Goal: Information Seeking & Learning: Compare options

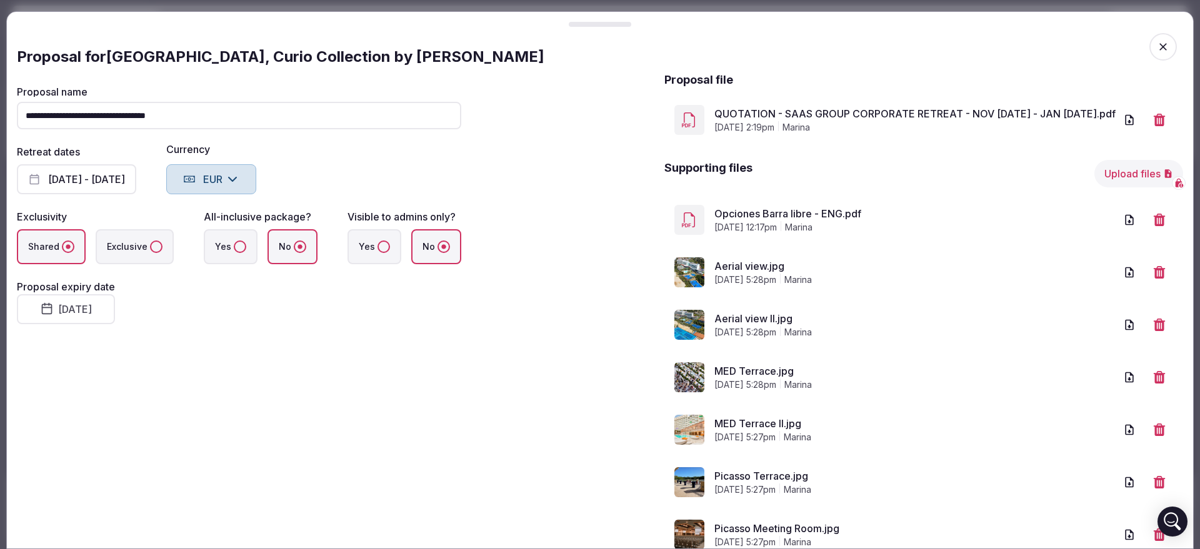
click at [1195, 329] on div at bounding box center [600, 274] width 1200 height 549
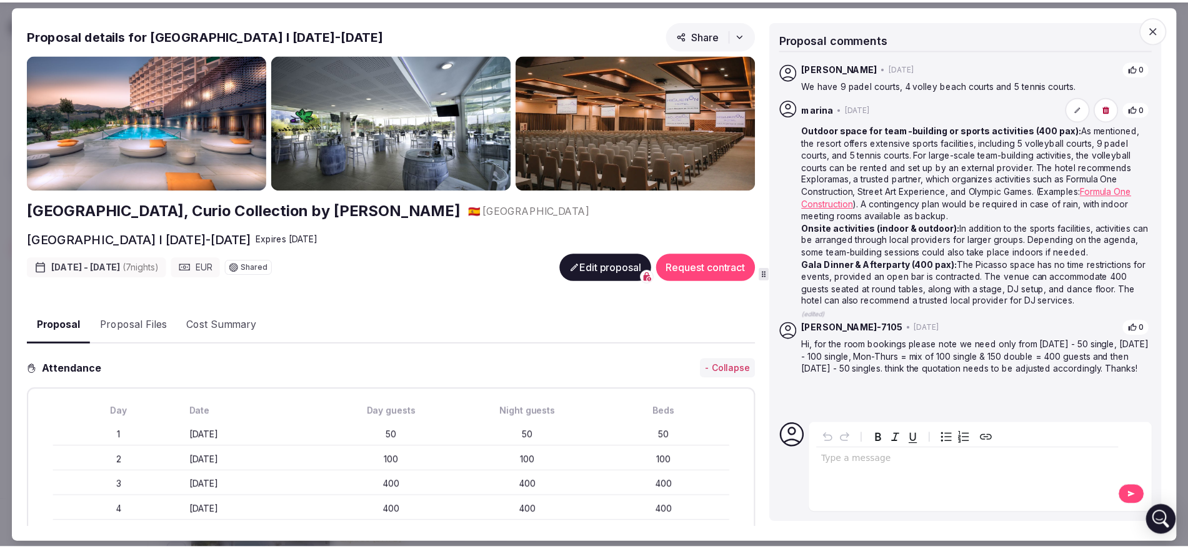
scroll to position [260, 0]
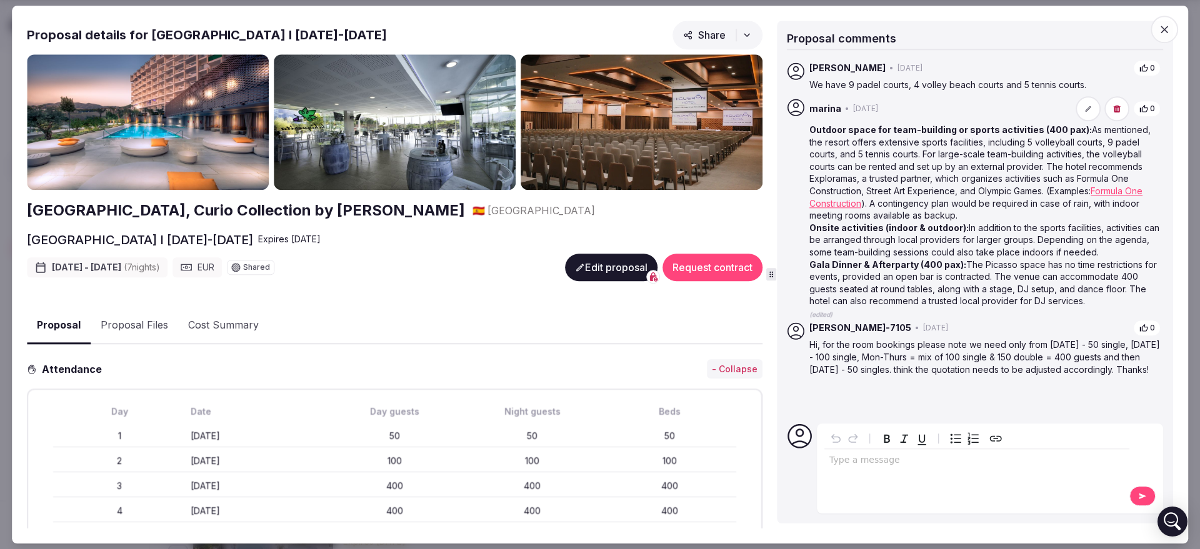
click at [1167, 29] on icon "button" at bounding box center [1164, 29] width 12 height 12
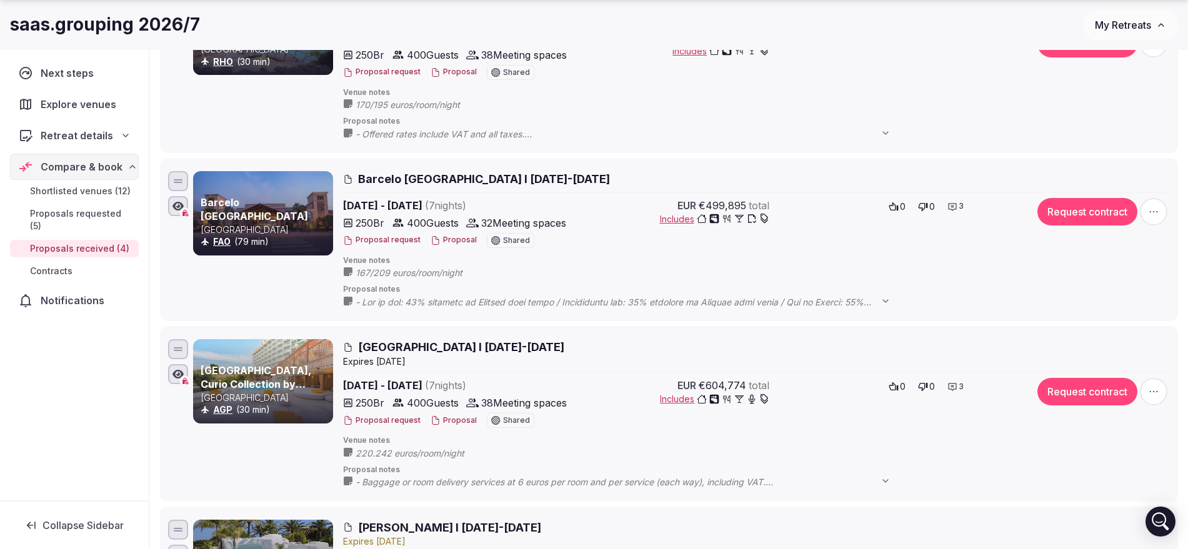
click at [1164, 26] on icon "button" at bounding box center [1161, 25] width 5 height 2
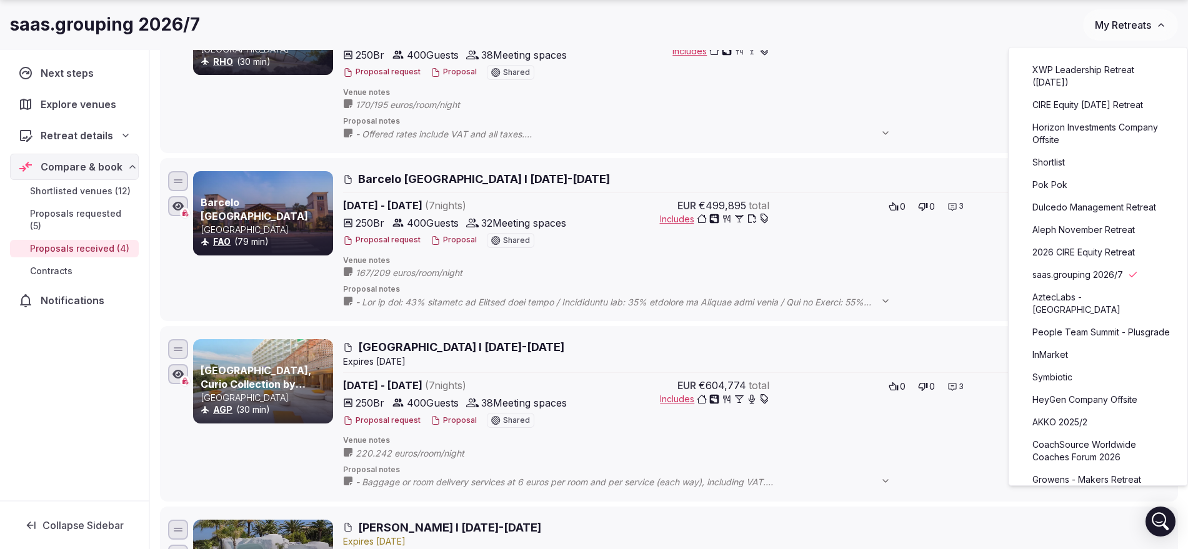
click at [1077, 240] on link "Aleph November Retreat" at bounding box center [1098, 230] width 154 height 20
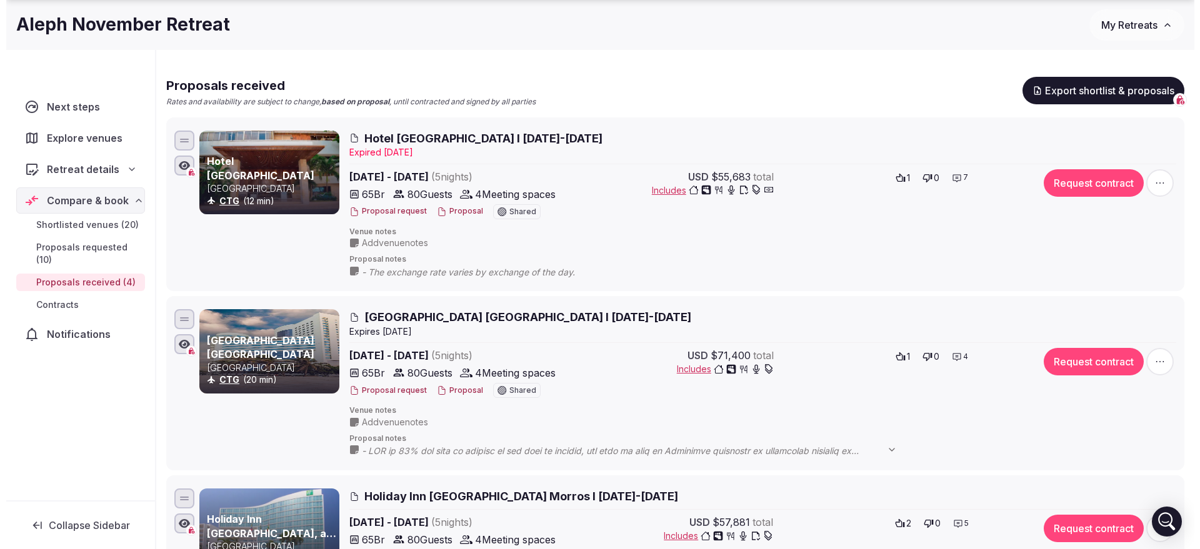
scroll to position [156, 0]
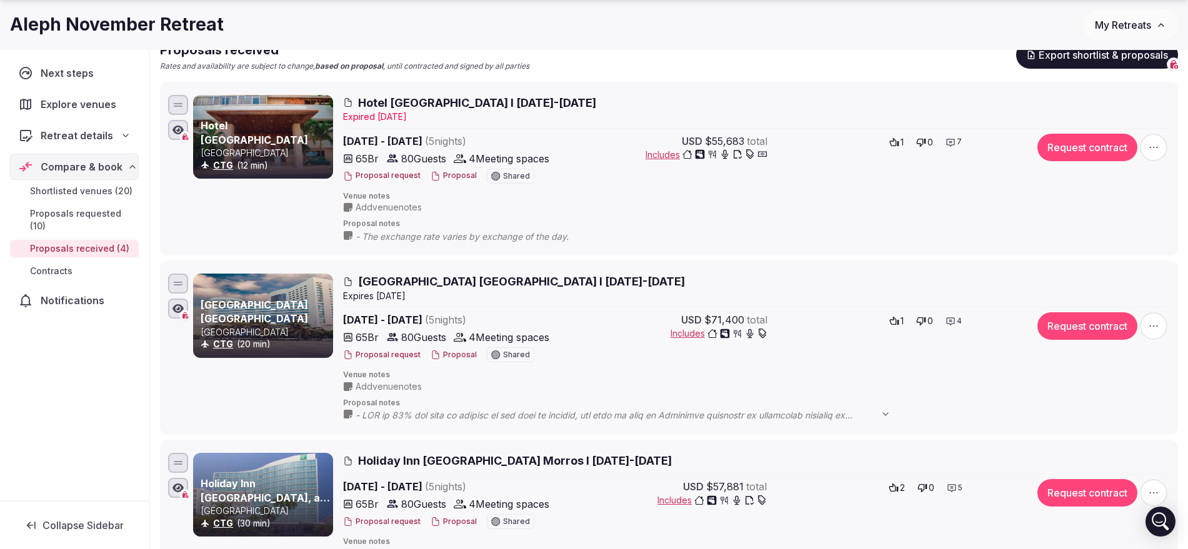
click at [450, 181] on button "Proposal" at bounding box center [454, 176] width 46 height 11
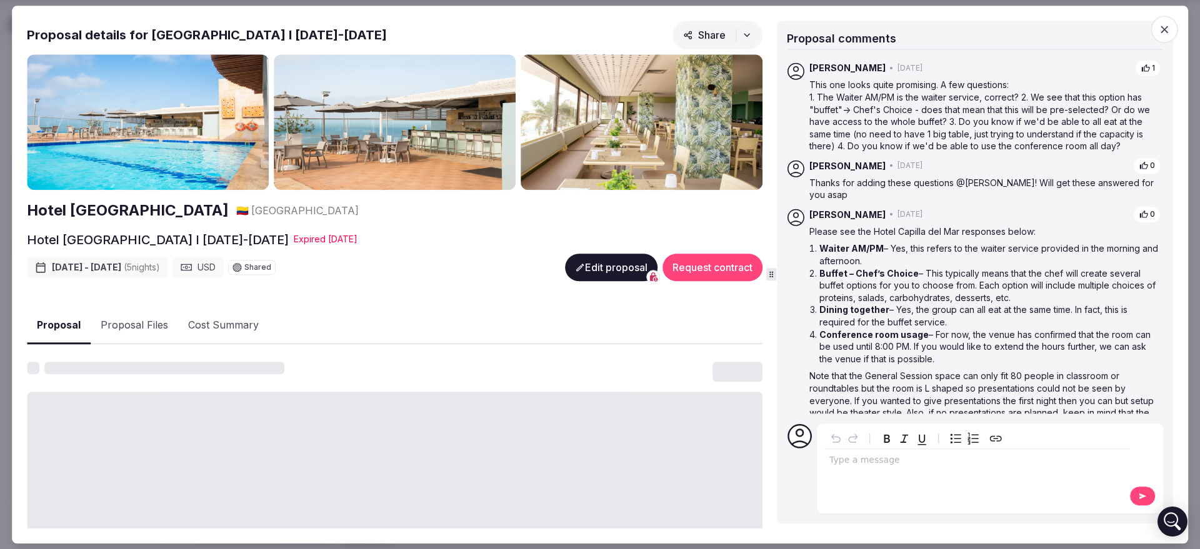
click at [607, 266] on button "Edit proposal" at bounding box center [611, 267] width 92 height 27
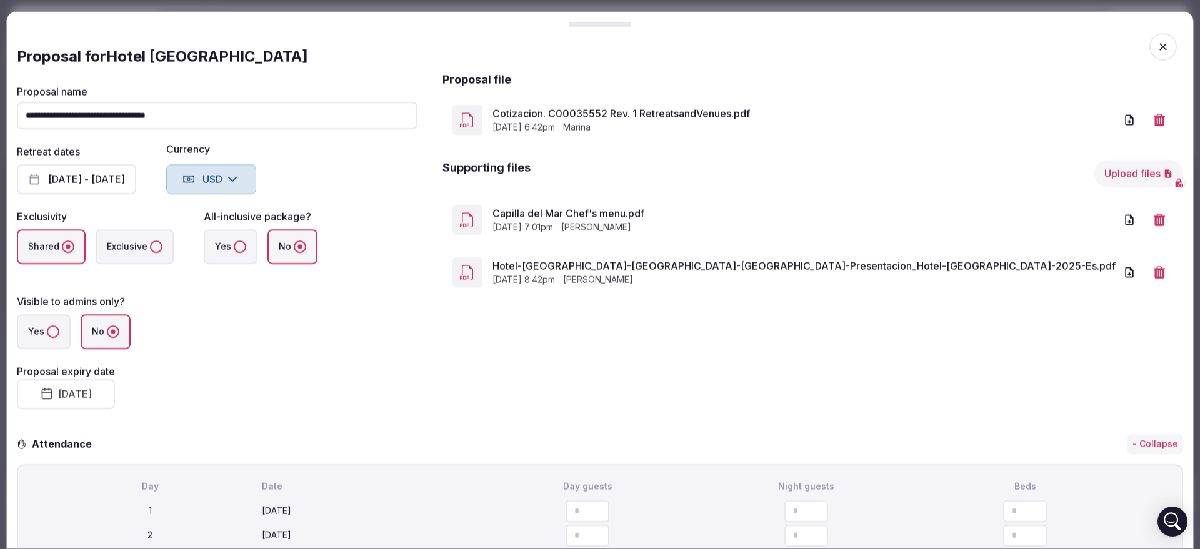
click at [110, 379] on button "[DATE]" at bounding box center [66, 394] width 98 height 30
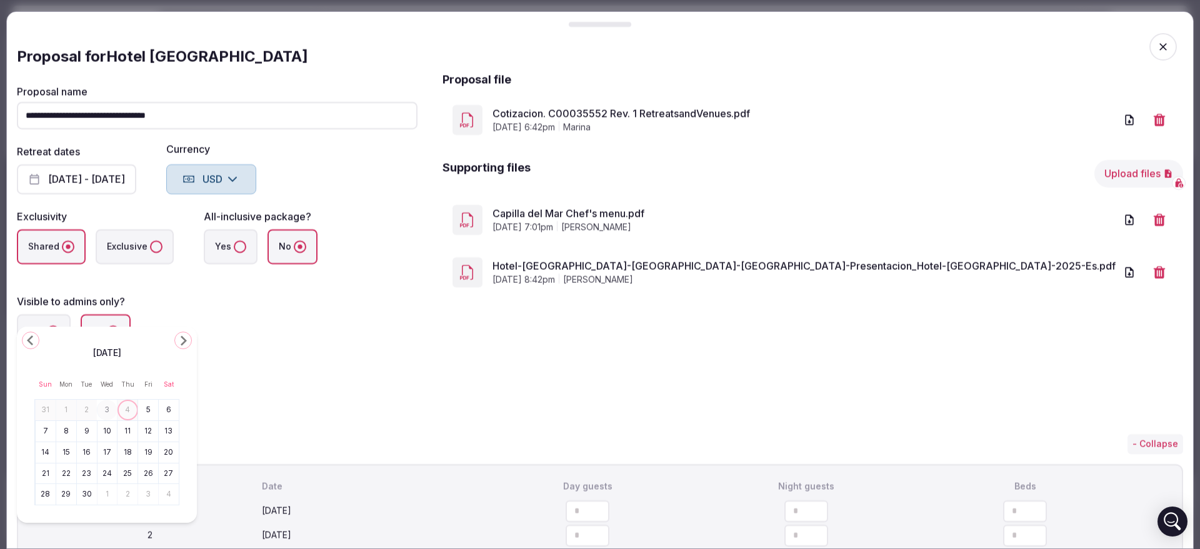
click at [72, 434] on button "8" at bounding box center [65, 431] width 17 height 18
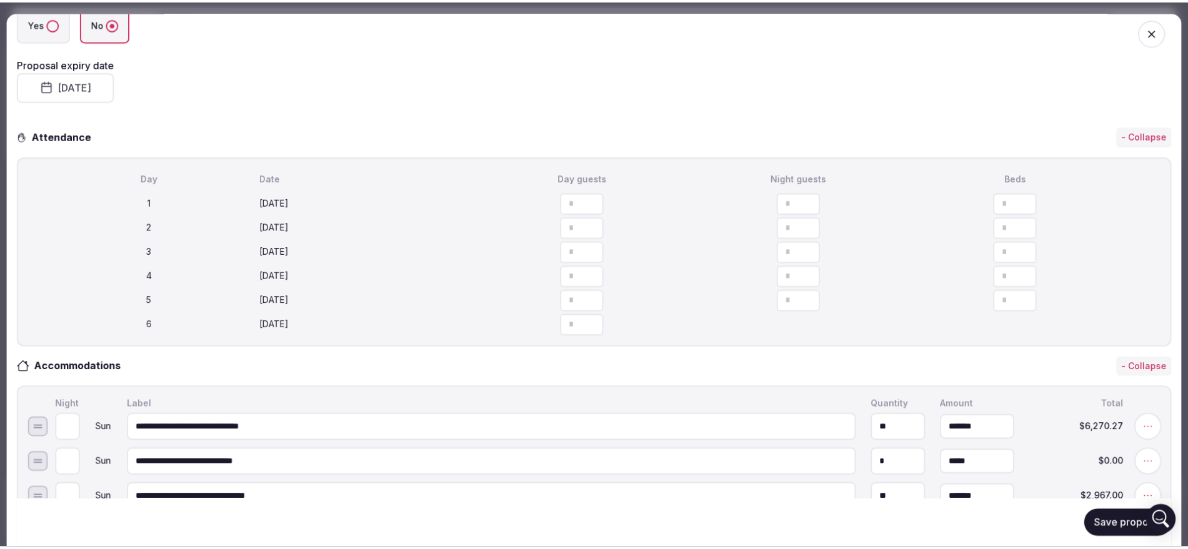
scroll to position [391, 0]
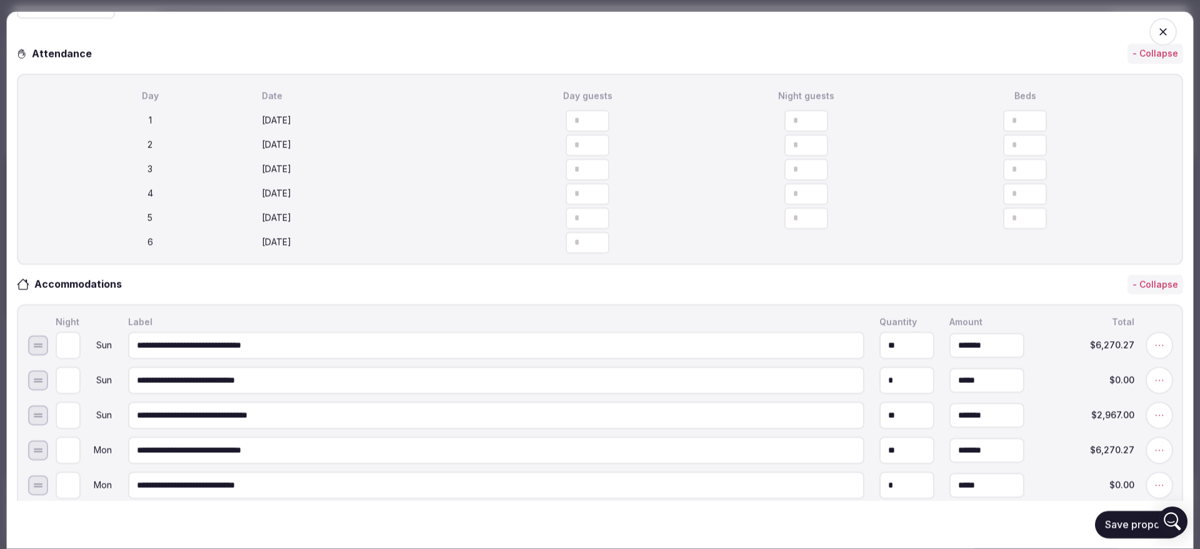
click at [1101, 529] on button "Save proposal" at bounding box center [1139, 524] width 88 height 27
click at [1157, 29] on icon "button" at bounding box center [1163, 32] width 12 height 12
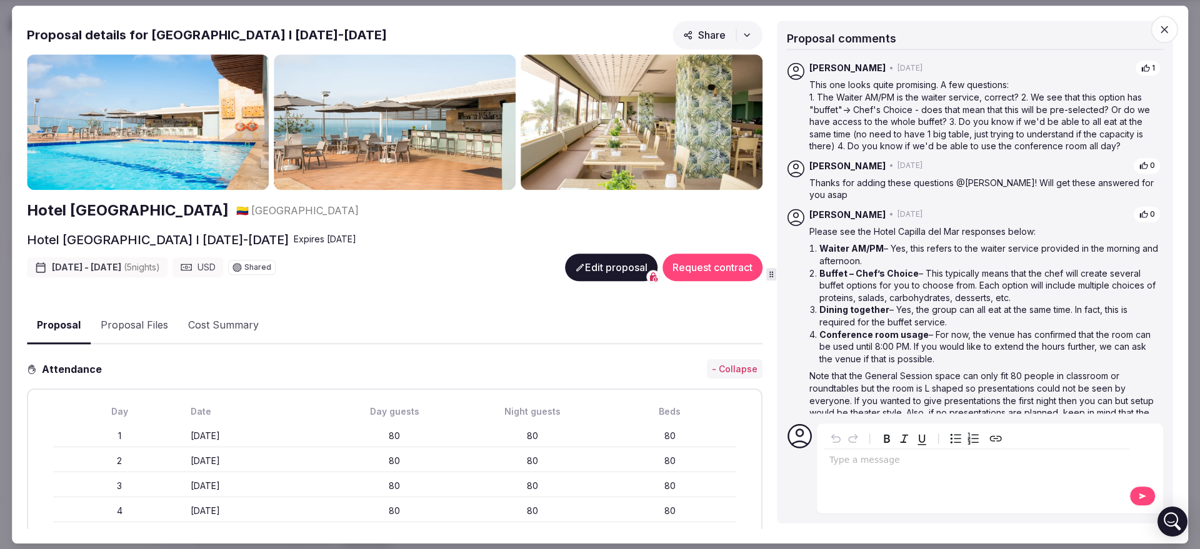
click at [1159, 32] on icon "button" at bounding box center [1164, 29] width 12 height 12
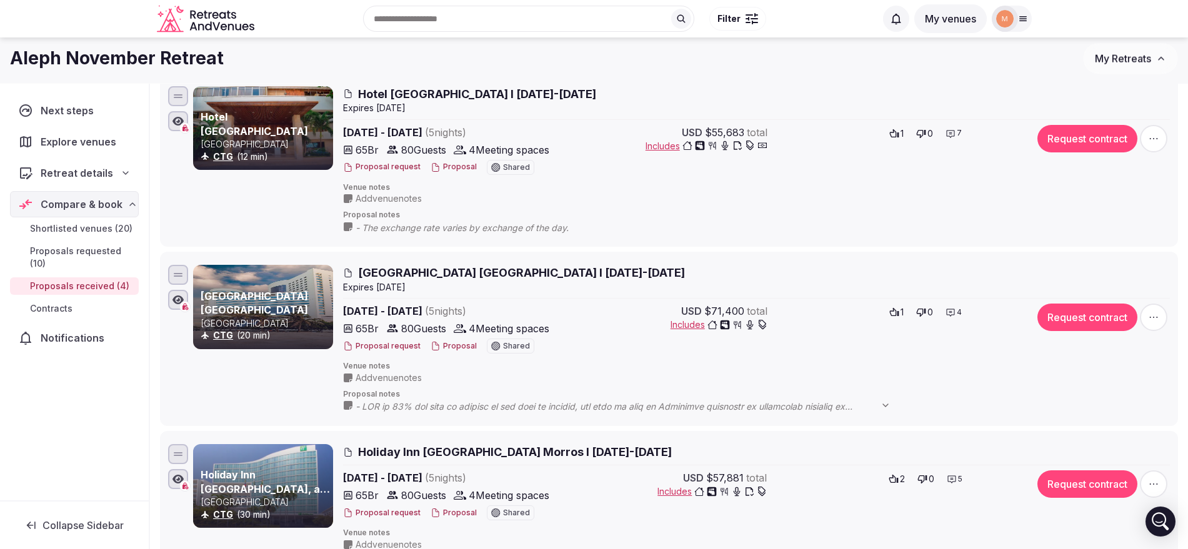
scroll to position [0, 0]
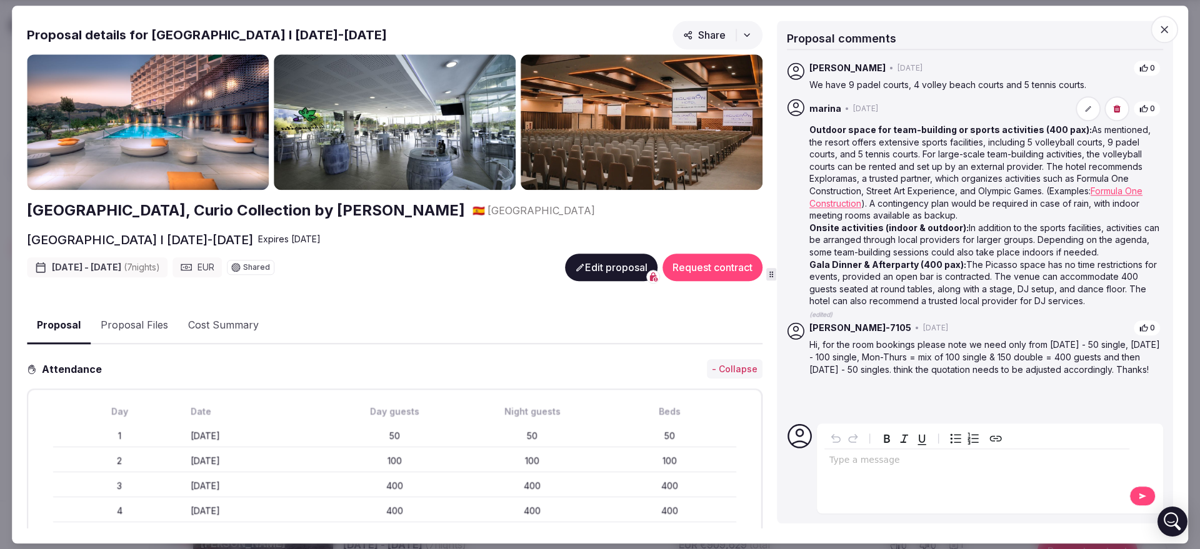
scroll to position [234, 0]
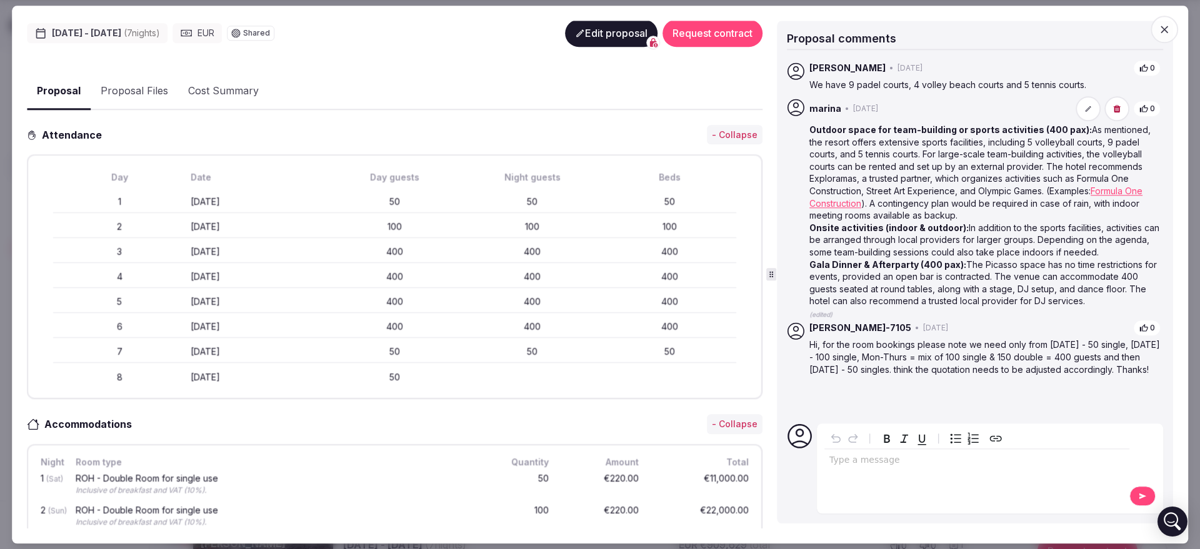
drag, startPoint x: 191, startPoint y: 196, endPoint x: 298, endPoint y: 201, distance: 107.0
click at [298, 201] on div "1 Saturday January 24th 50 50 50" at bounding box center [394, 202] width 683 height 22
copy div "[DATE]"
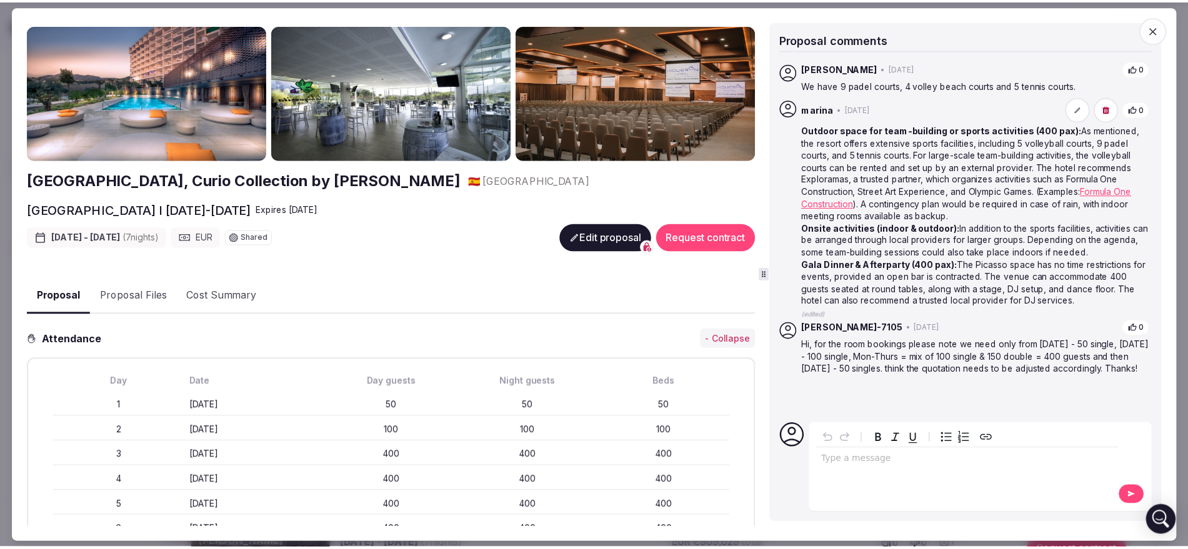
scroll to position [0, 0]
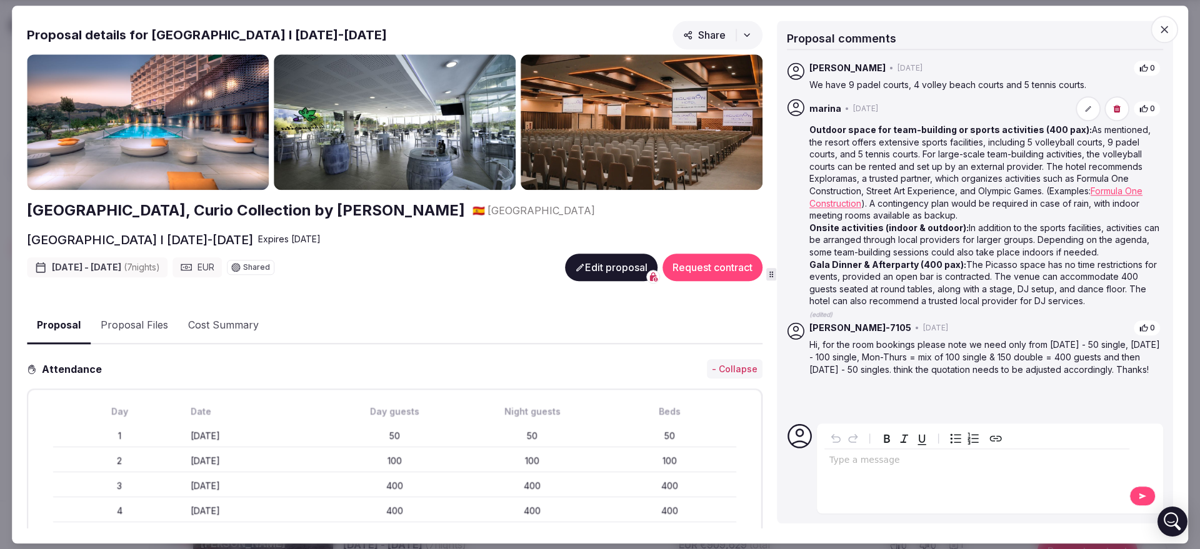
click at [1170, 26] on icon "button" at bounding box center [1164, 29] width 12 height 12
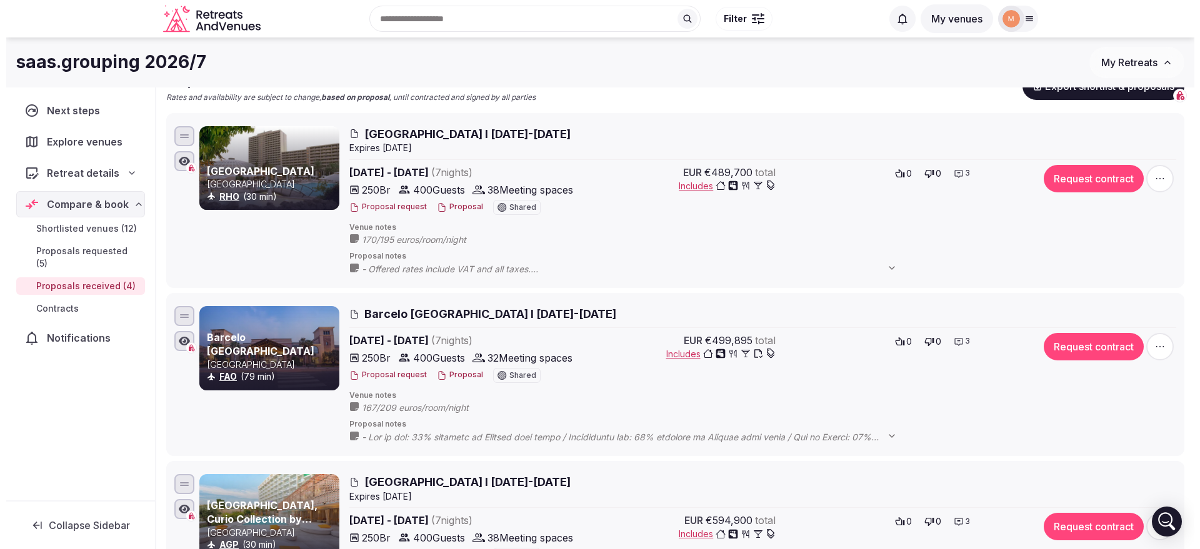
scroll to position [47, 0]
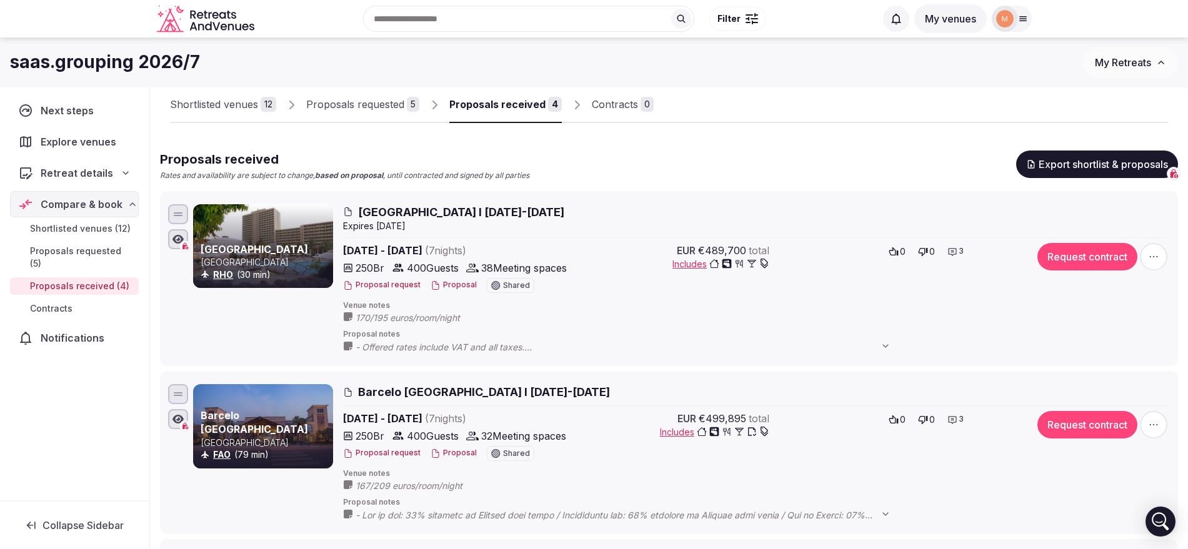
click at [459, 278] on div "Proposal request Proposal Shared" at bounding box center [455, 285] width 224 height 15
click at [457, 290] on button "Proposal" at bounding box center [454, 285] width 46 height 11
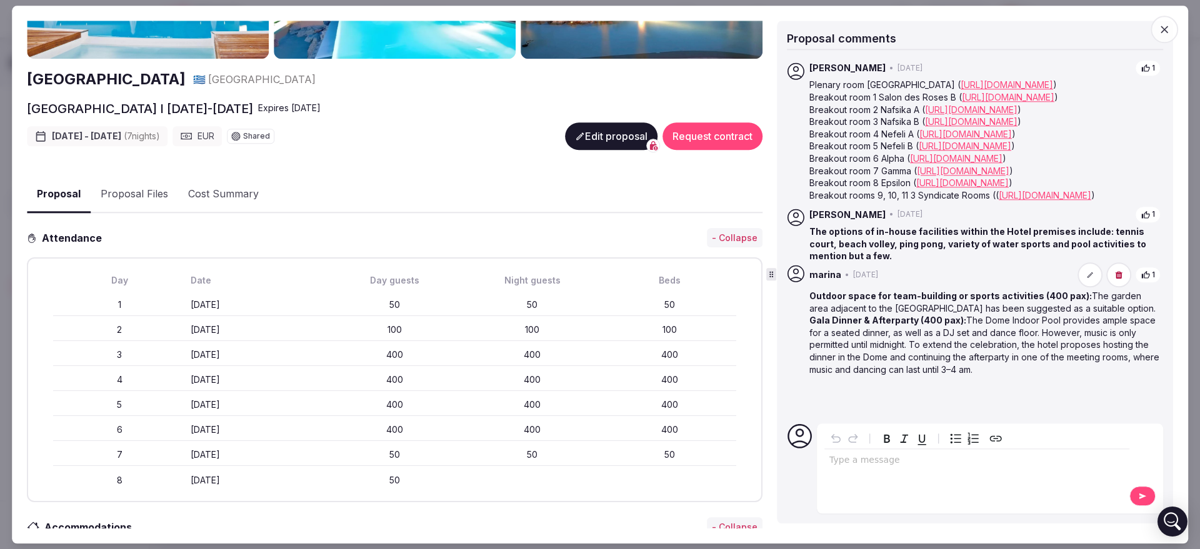
scroll to position [156, 0]
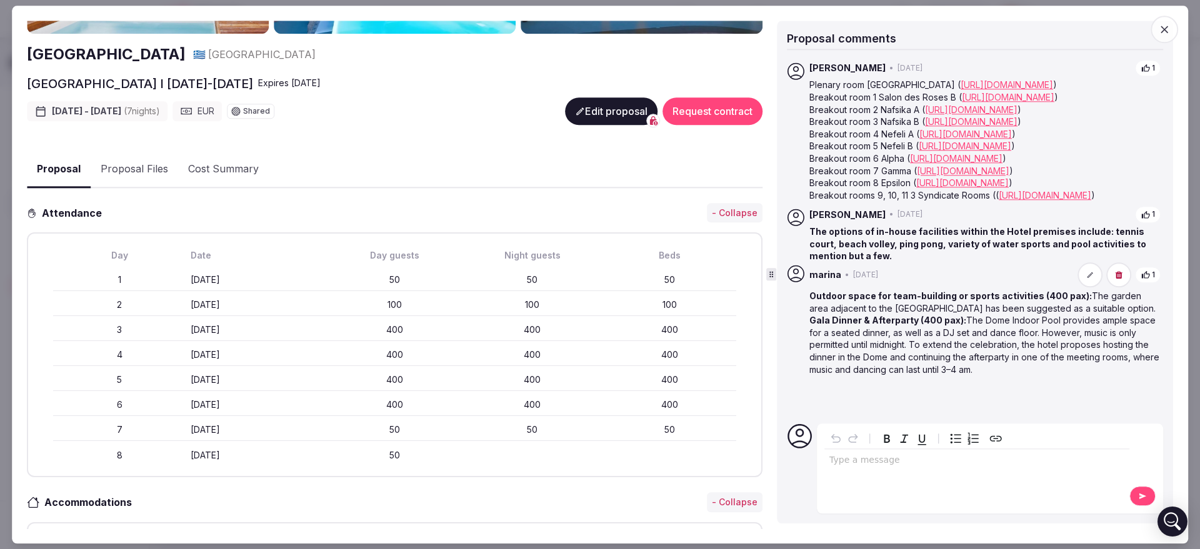
drag, startPoint x: 180, startPoint y: 304, endPoint x: 284, endPoint y: 300, distance: 103.8
click at [284, 300] on div "2 Sunday October 18th 100 100 100" at bounding box center [394, 305] width 683 height 22
copy div "Sunday October 18th"
drag, startPoint x: 230, startPoint y: 278, endPoint x: 312, endPoint y: 277, distance: 81.9
click at [312, 277] on div "Saturday October 17th" at bounding box center [257, 280] width 132 height 12
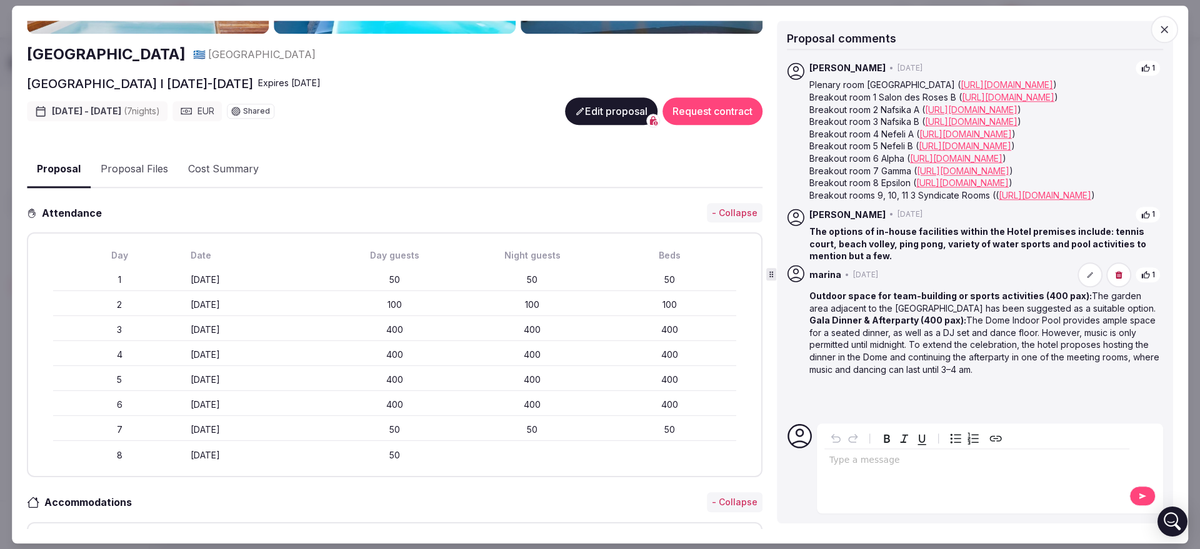
copy div "Saturday October 17th"
drag, startPoint x: 197, startPoint y: 328, endPoint x: 302, endPoint y: 329, distance: 105.0
click at [302, 329] on div "Monday October 19th" at bounding box center [257, 330] width 132 height 12
click at [297, 329] on div "Monday October 19th" at bounding box center [257, 330] width 132 height 12
drag, startPoint x: 181, startPoint y: 326, endPoint x: 292, endPoint y: 324, distance: 111.3
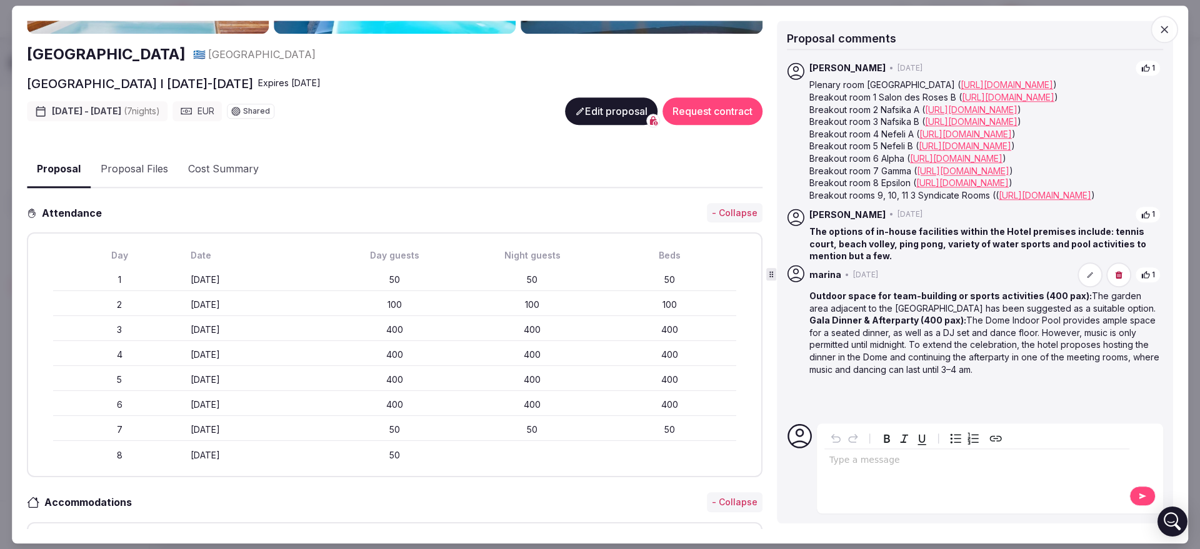
click at [292, 324] on div "3 Monday October 19th 400 400 400" at bounding box center [394, 330] width 683 height 22
copy div "Monday October 19th"
drag, startPoint x: 184, startPoint y: 343, endPoint x: 303, endPoint y: 344, distance: 118.7
click at [303, 344] on div "4 Tuesday October 20th 400 400 400" at bounding box center [394, 355] width 683 height 22
copy div "Tuesday October 20th"
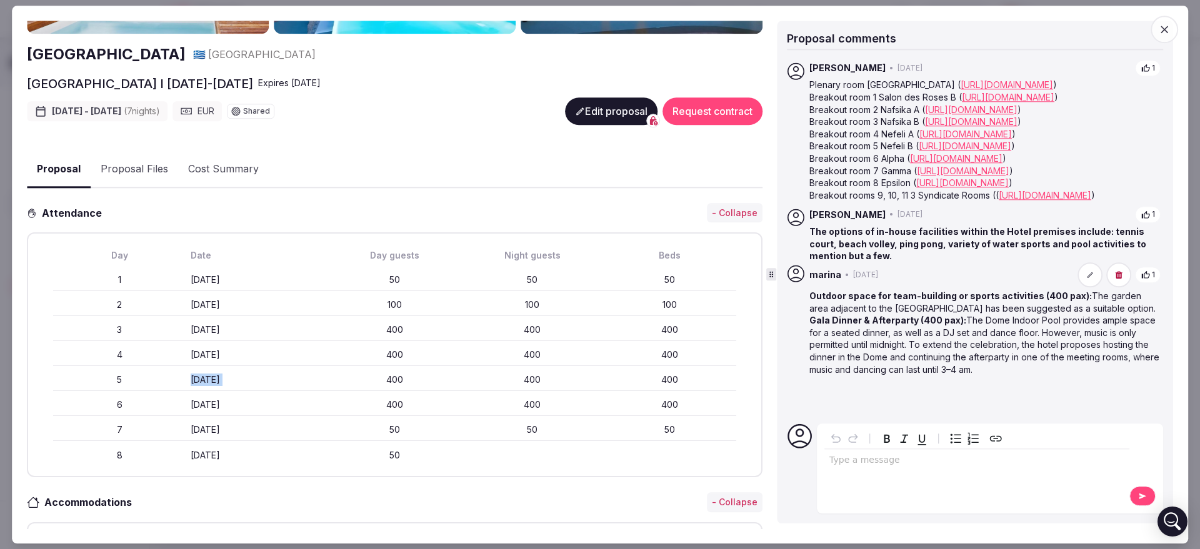
drag, startPoint x: 239, startPoint y: 378, endPoint x: 368, endPoint y: 379, distance: 129.4
click at [368, 379] on div "5 Wednesday October 21st 400 400 400" at bounding box center [394, 380] width 683 height 22
copy div "Wednesday October 21st"
drag, startPoint x: 184, startPoint y: 428, endPoint x: 292, endPoint y: 427, distance: 107.5
click at [292, 427] on div "7 Friday October 23rd 50 50 50" at bounding box center [394, 430] width 683 height 22
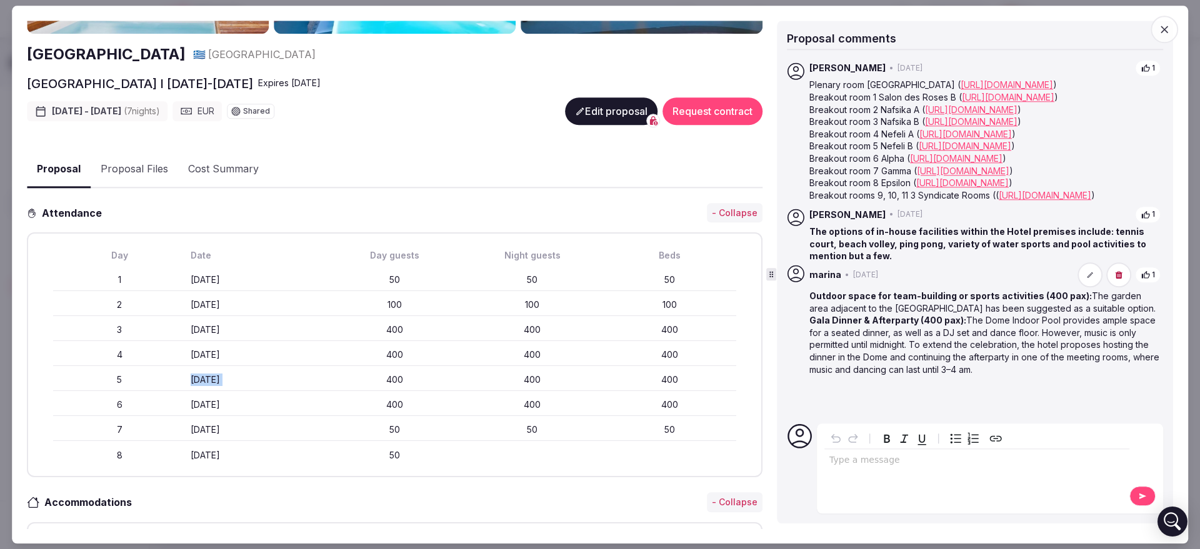
copy div "Friday October 23rd"
drag, startPoint x: 249, startPoint y: 329, endPoint x: 318, endPoint y: 333, distance: 68.8
click at [318, 333] on div "3 Monday October 19th 400 400 400" at bounding box center [394, 330] width 683 height 22
copy div "Monday October 19th"
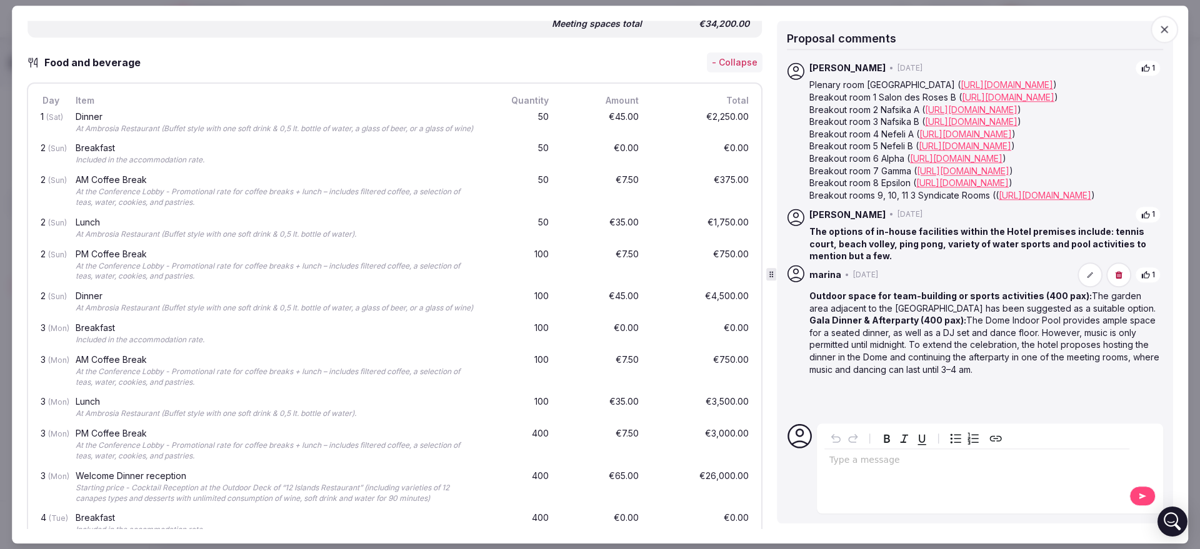
scroll to position [2890, 0]
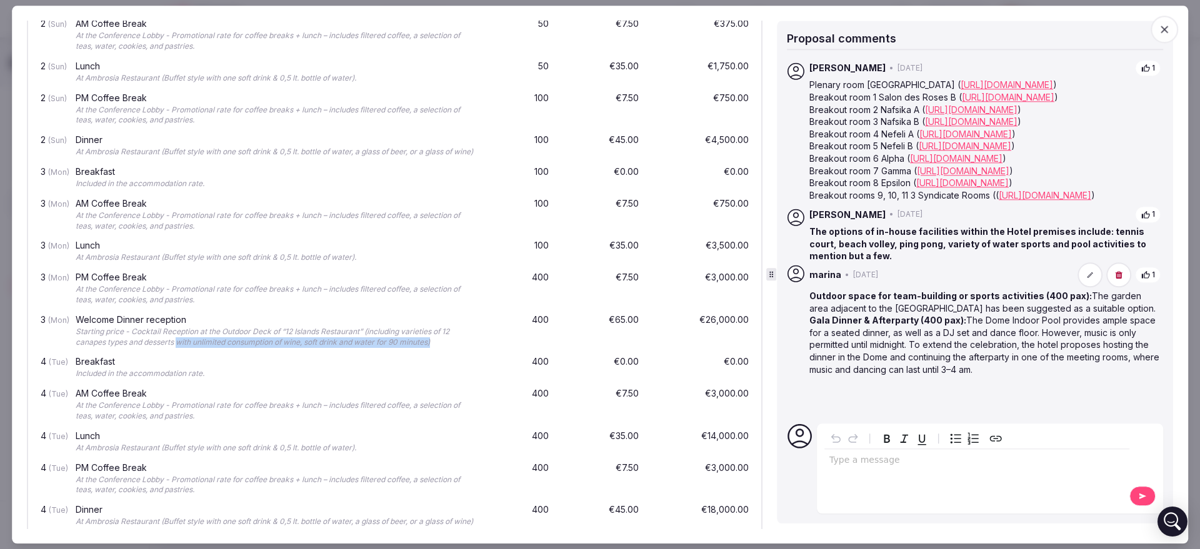
drag, startPoint x: 177, startPoint y: 361, endPoint x: 451, endPoint y: 366, distance: 273.7
click at [451, 348] on div "Starting price - Cocktail Reception at the Outdoor Deck of “12 Islands Restaura…" at bounding box center [277, 337] width 403 height 21
copy div "with unlimited consumption of wine, soft drink and water for 90 minutes)"
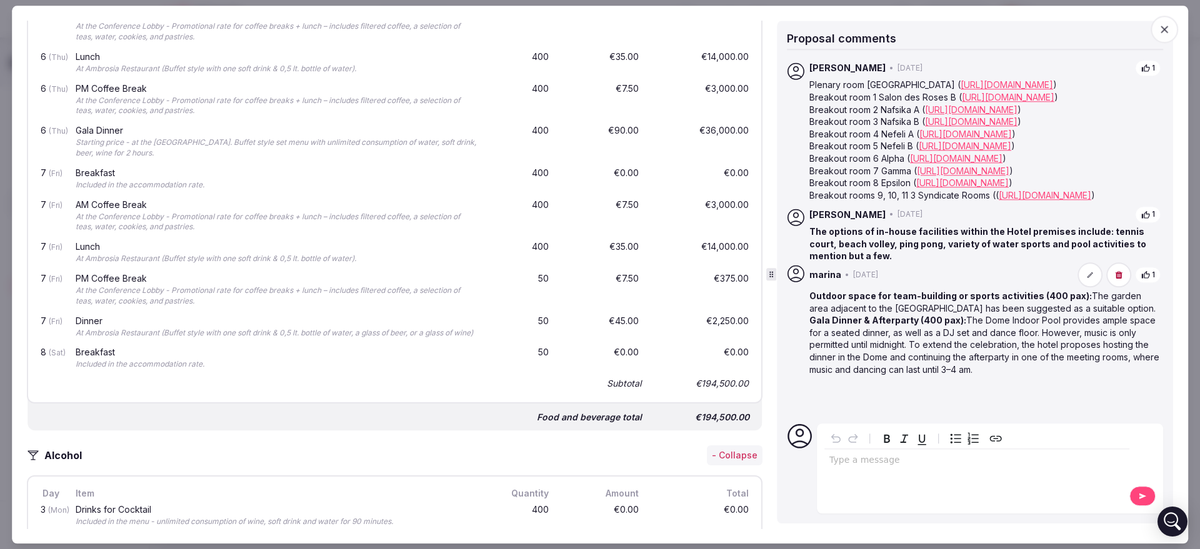
scroll to position [3749, 0]
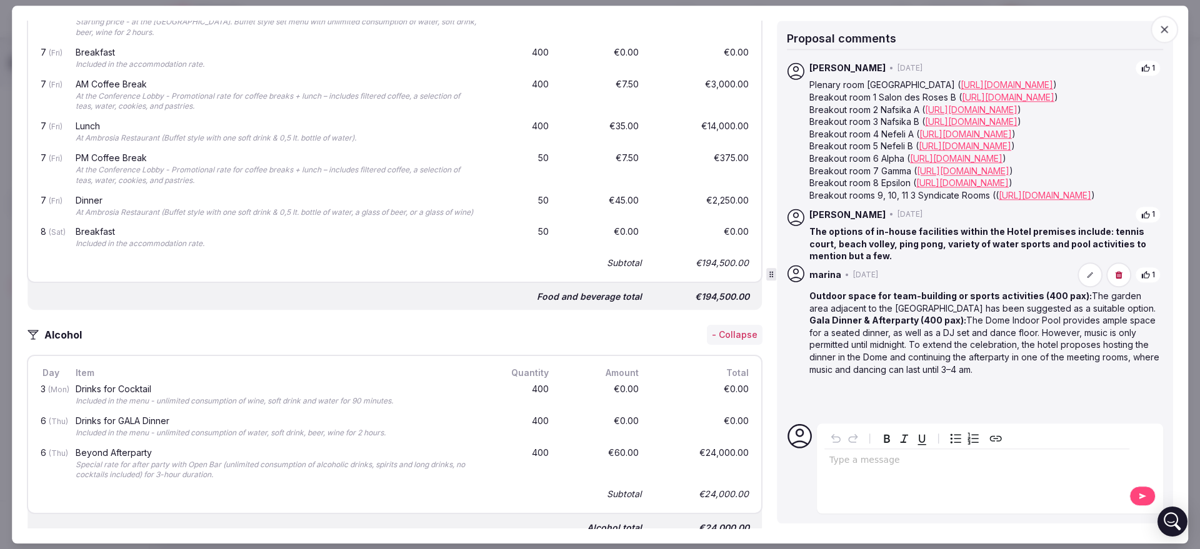
drag, startPoint x: 79, startPoint y: 46, endPoint x: 156, endPoint y: 46, distance: 76.9
click at [156, 44] on div "6 (Thu) Gala Dinner Starting price - at the Dome Indoor Pool. Buffet style set …" at bounding box center [394, 22] width 713 height 42
copy div "Gala Dinner"
click at [122, 15] on div "Gala Dinner" at bounding box center [277, 10] width 403 height 9
drag, startPoint x: 74, startPoint y: 46, endPoint x: 141, endPoint y: 46, distance: 66.9
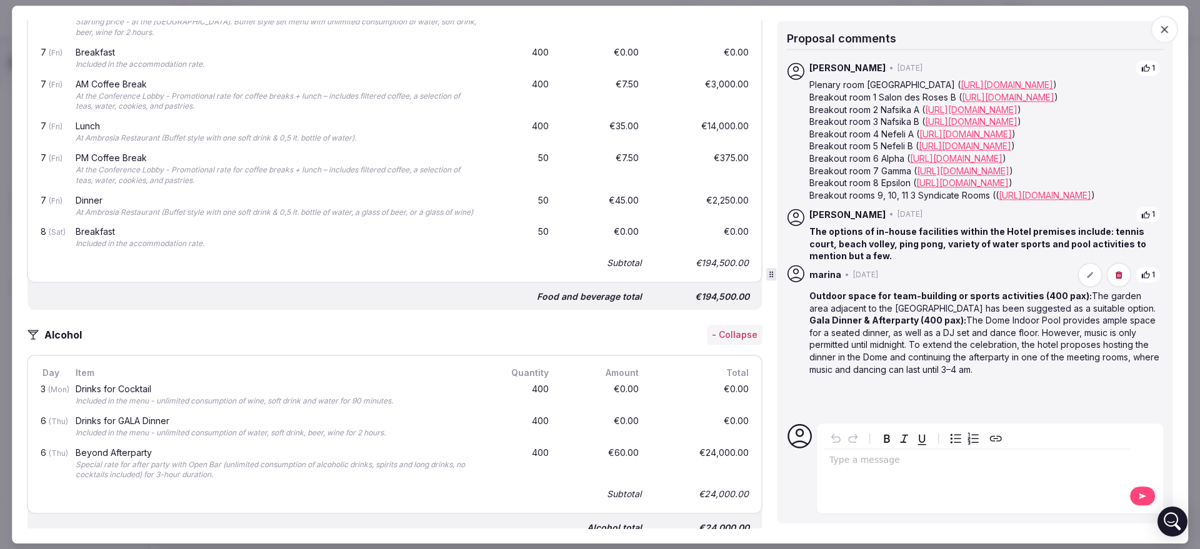
click at [141, 41] on div "Gala Dinner Starting price - at the Dome Indoor Pool. Buffet style set menu wit…" at bounding box center [277, 22] width 408 height 37
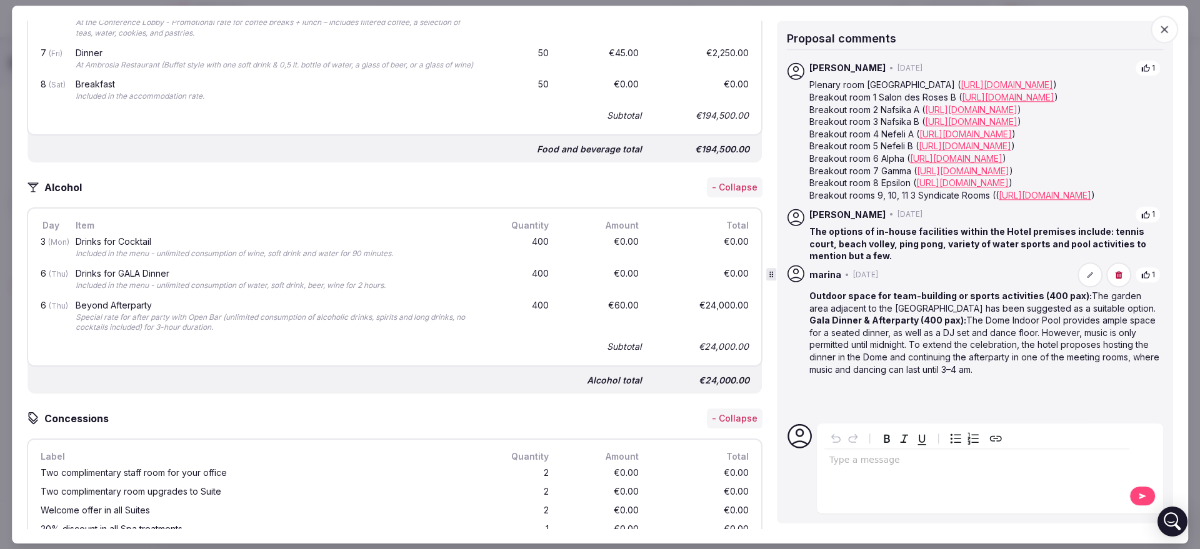
scroll to position [3906, 0]
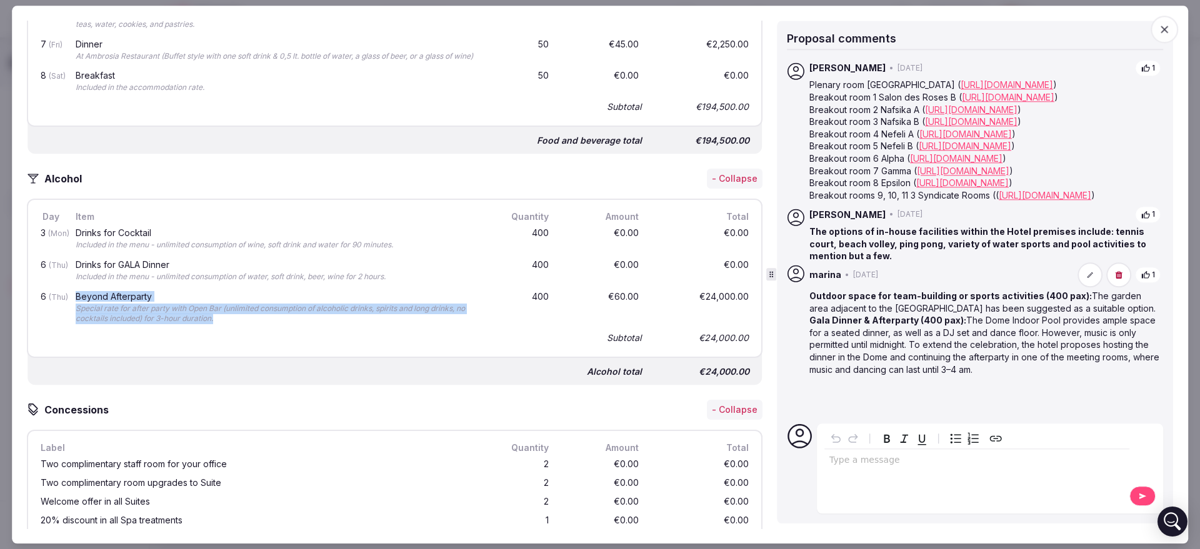
drag, startPoint x: 238, startPoint y: 369, endPoint x: 70, endPoint y: 351, distance: 169.1
click at [70, 330] on div "6 (Thu) Beyond Afterparty Special rate for after party with Open Bar (unlimited…" at bounding box center [394, 308] width 713 height 42
click at [157, 325] on div "Special rate for after party with Open Bar (unlimited consumption of alcoholic …" at bounding box center [277, 314] width 403 height 21
drag, startPoint x: 85, startPoint y: 350, endPoint x: 231, endPoint y: 371, distance: 147.7
click at [231, 327] on div "Beyond Afterparty Special rate for after party with Open Bar (unlimited consump…" at bounding box center [277, 308] width 408 height 37
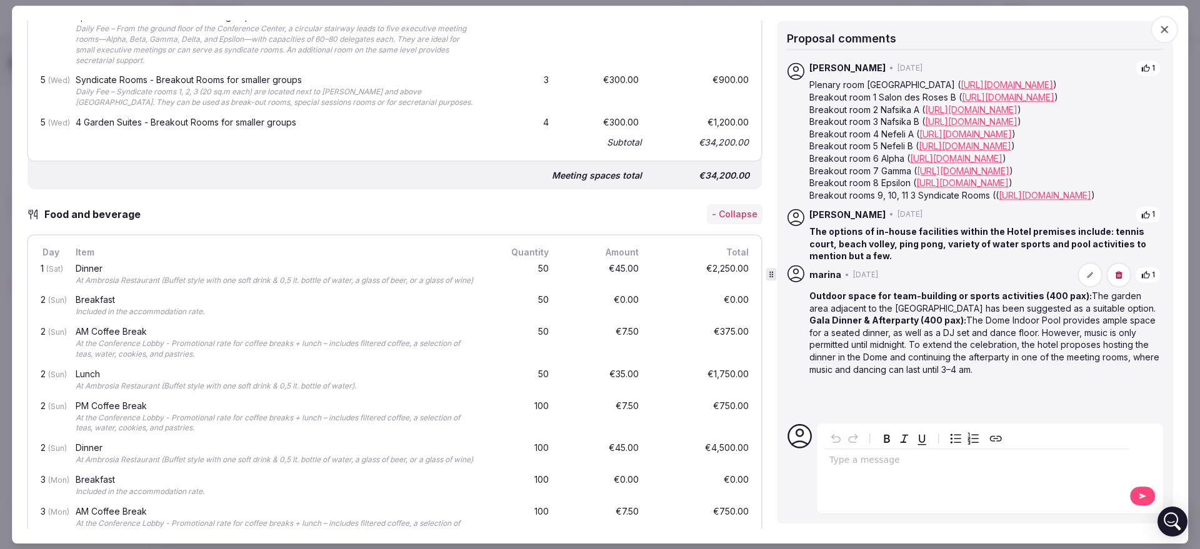
scroll to position [2270, 0]
